Goal: Task Accomplishment & Management: Manage account settings

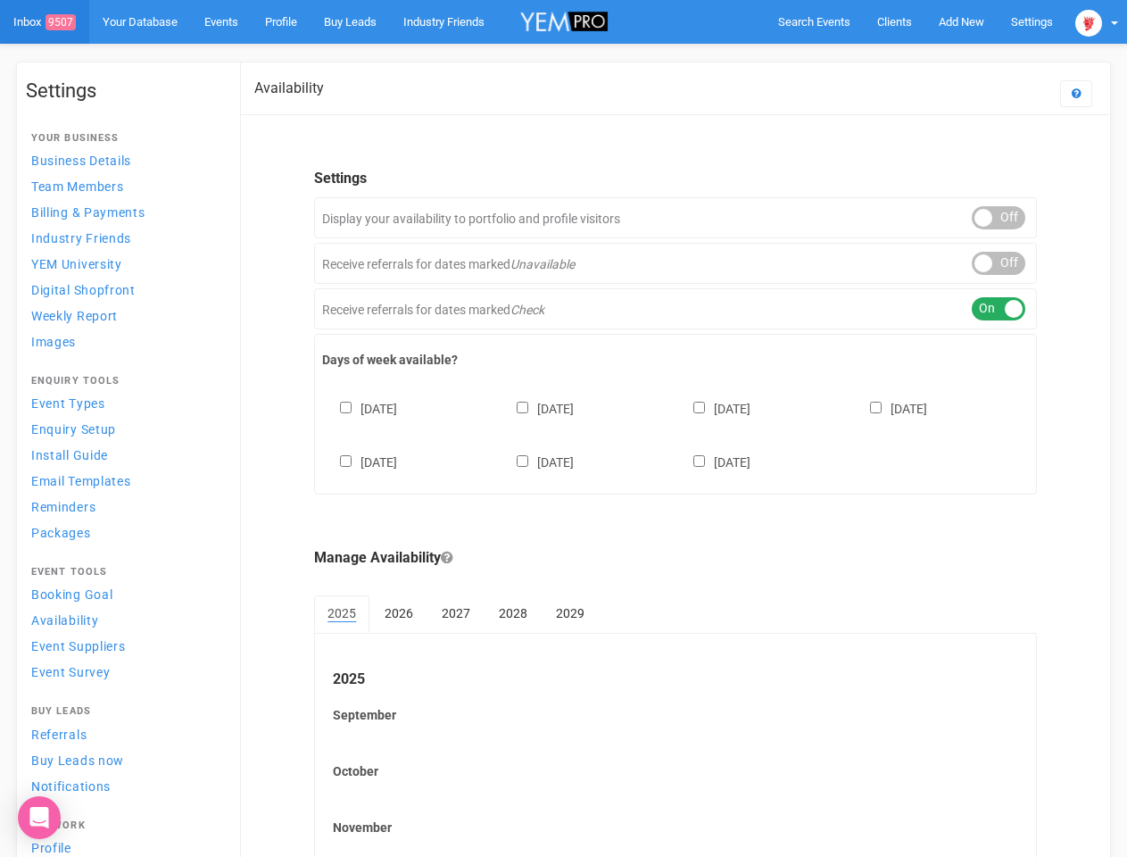
click at [563, 428] on div "[DATE] [DATE] [DATE] [DATE] [DATE] [DATE] [DATE]" at bounding box center [675, 426] width 707 height 107
click at [814, 21] on span "Search Events" at bounding box center [814, 21] width 72 height 13
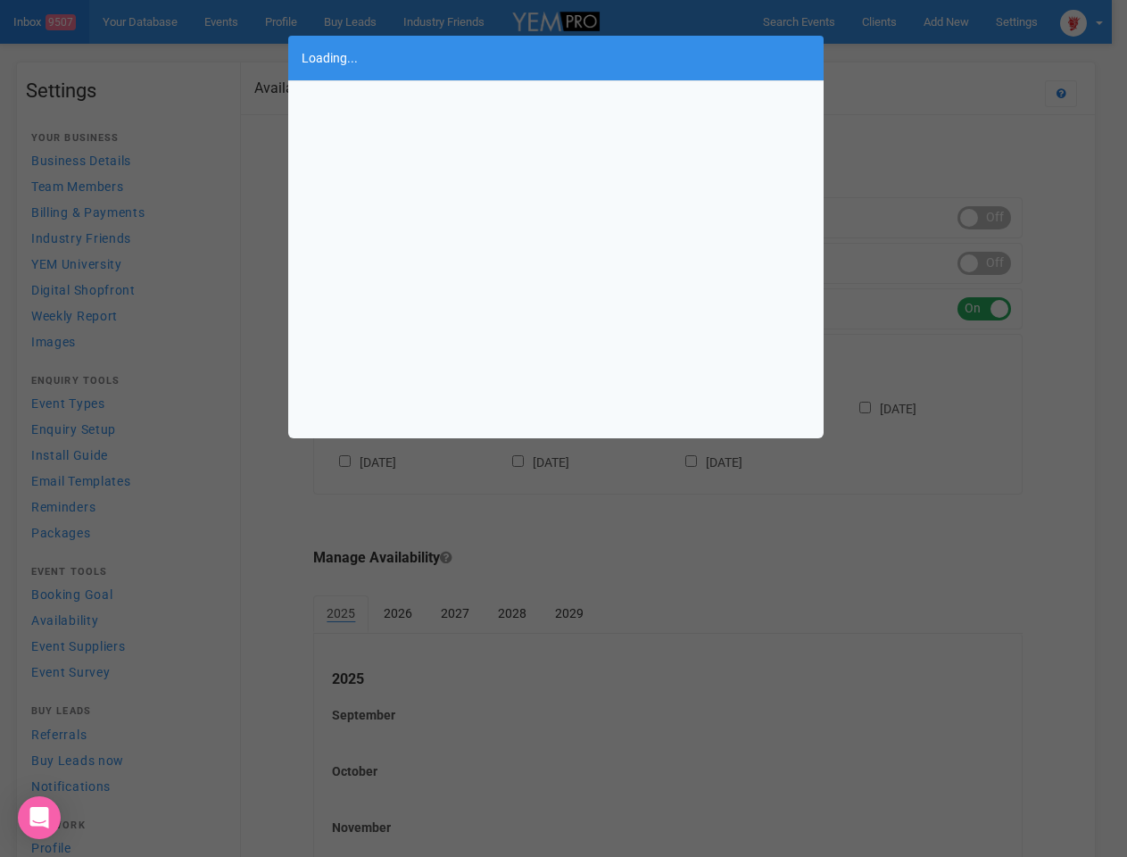
click at [961, 21] on div "Loading..." at bounding box center [563, 428] width 1127 height 857
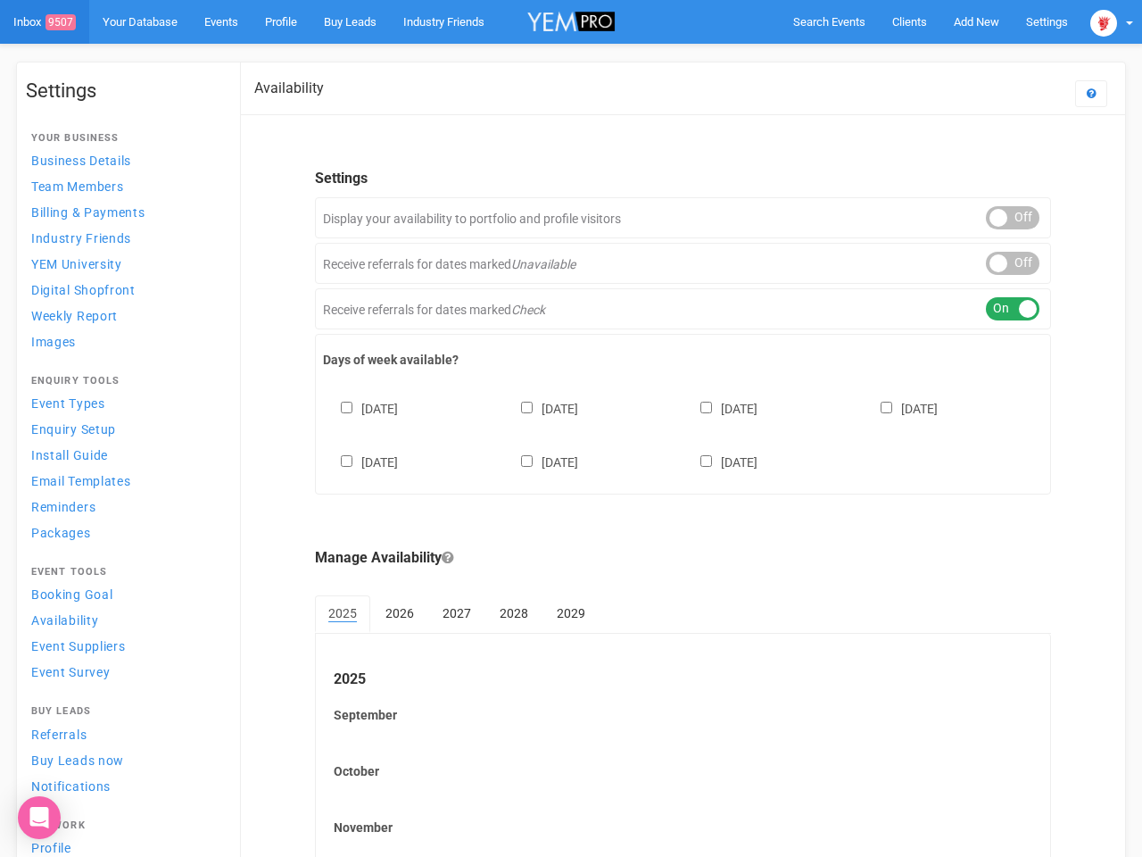
click at [920, 57] on body "Search Events Clients Add New New Client New Event New Enquiry Settings [GEOGRA…" at bounding box center [571, 516] width 1142 height 1032
click at [1097, 21] on img at bounding box center [1103, 23] width 27 height 27
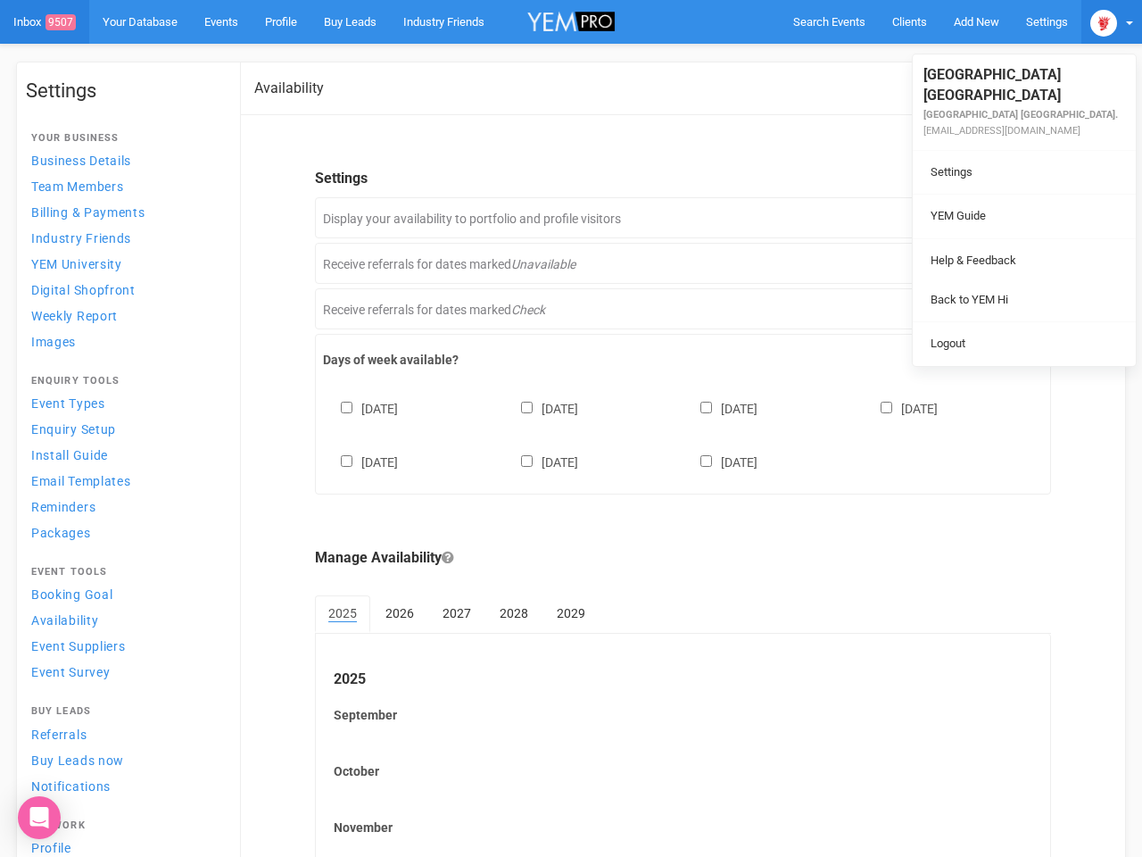
click at [999, 218] on div "ON OFF" at bounding box center [1013, 217] width 54 height 23
click at [999, 263] on div "ON OFF" at bounding box center [1013, 263] width 54 height 23
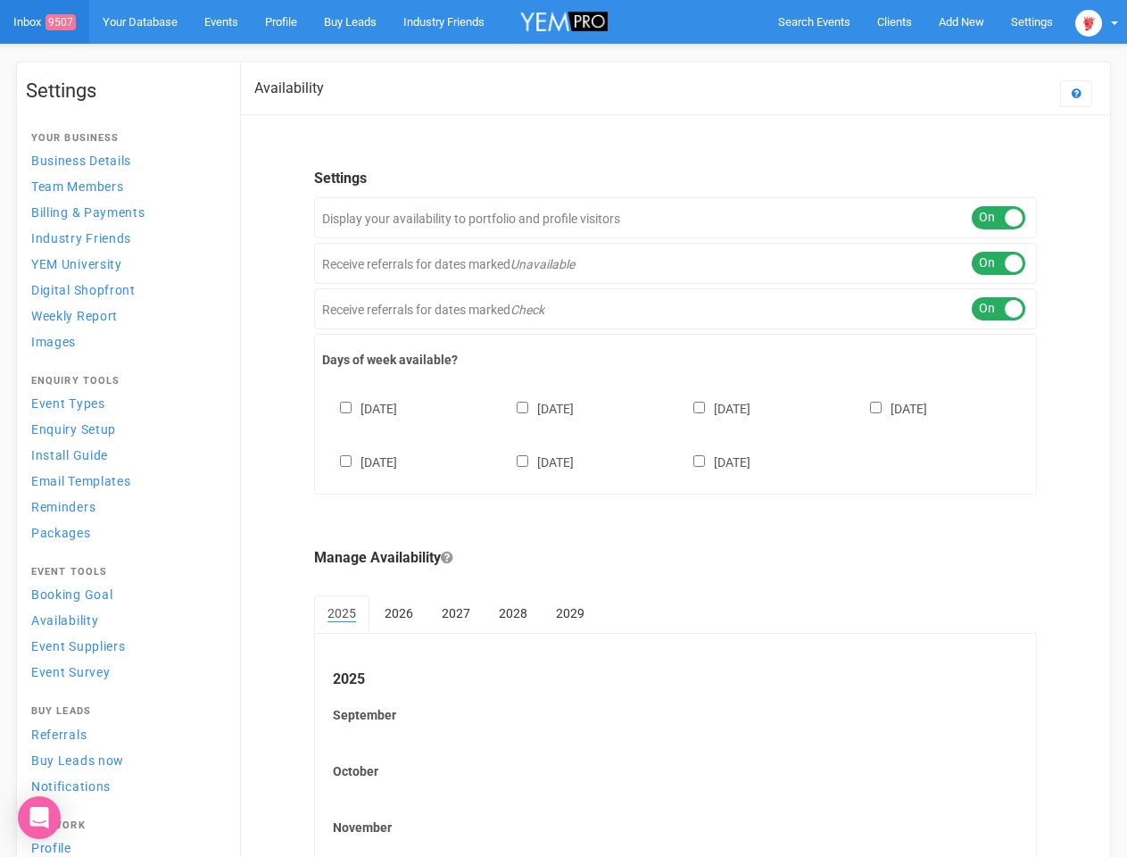
click at [999, 309] on div "ON OFF" at bounding box center [999, 308] width 54 height 23
click at [676, 433] on div "[DATE] [DATE] [DATE] [DATE] [DATE] [DATE] [DATE]" at bounding box center [675, 426] width 707 height 107
